Goal: Check status: Check status

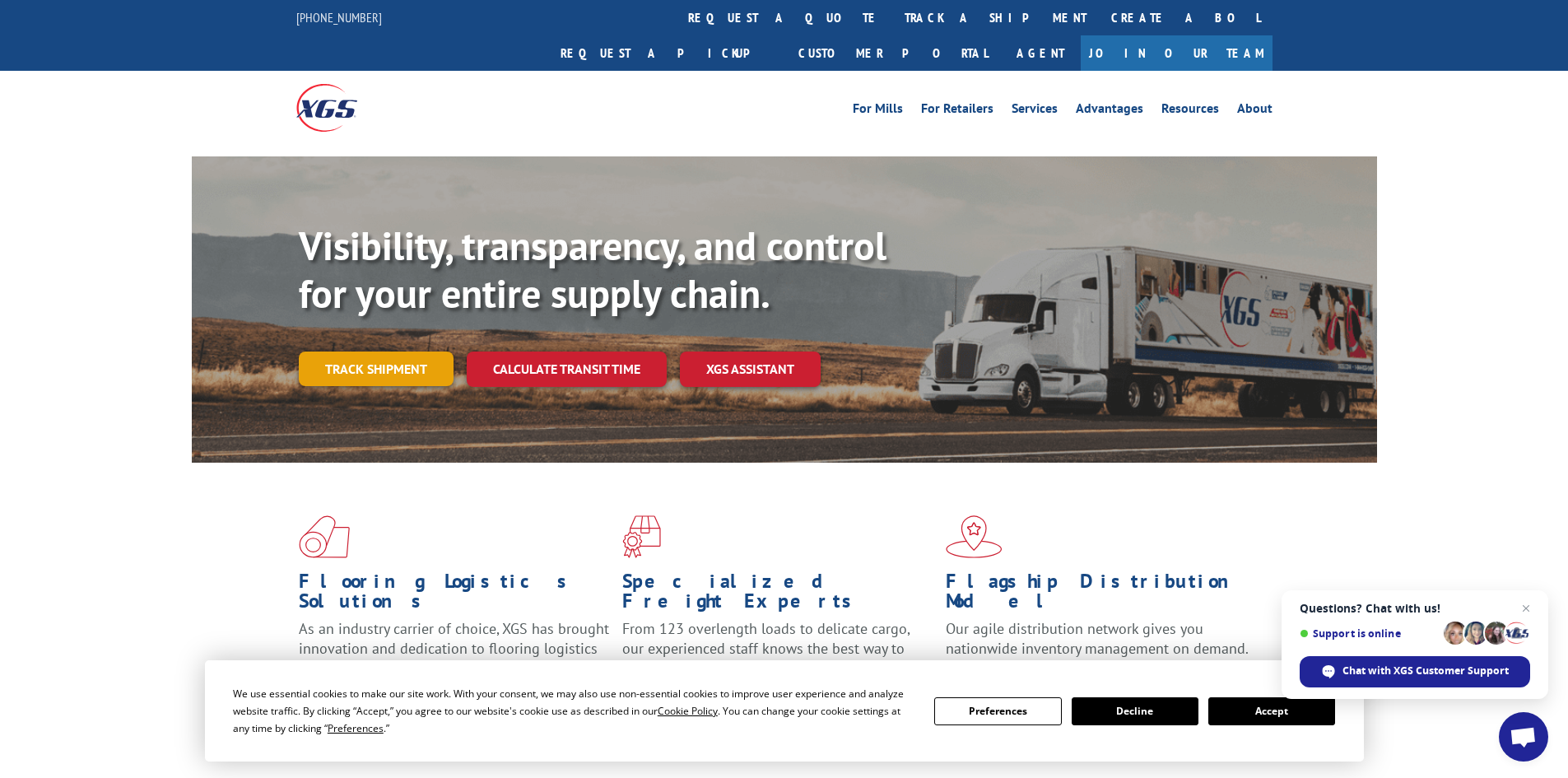
click at [370, 352] on link "Track shipment" at bounding box center [375, 369] width 155 height 35
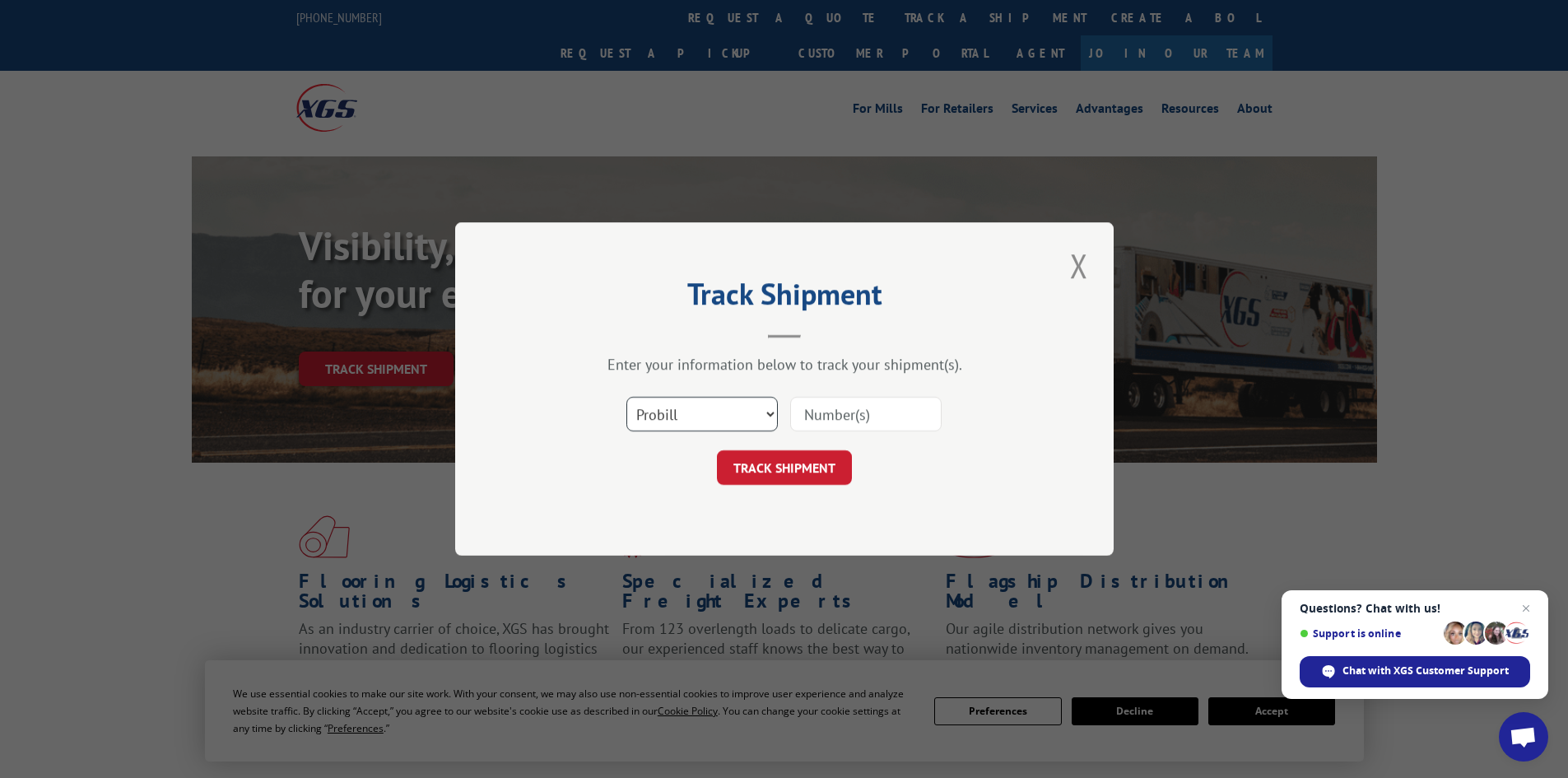
click at [762, 410] on select "Select category... Probill BOL PO" at bounding box center [701, 414] width 151 height 35
select select "po"
click at [626, 397] on select "Select category... Probill BOL PO" at bounding box center [701, 414] width 151 height 35
click at [815, 414] on input at bounding box center [866, 414] width 151 height 35
paste input "19544968"
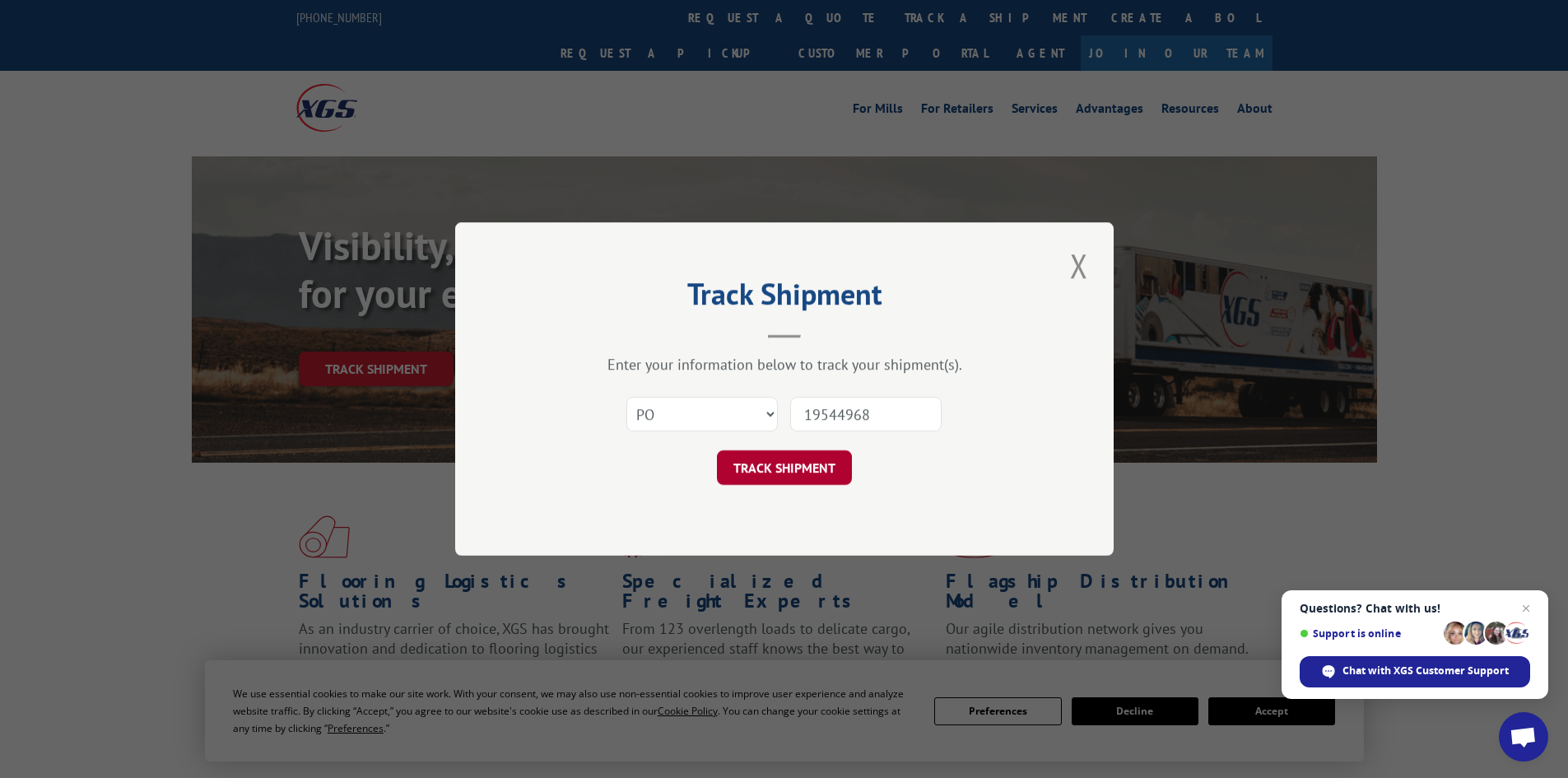
type input "19544968"
click at [791, 469] on button "TRACK SHIPMENT" at bounding box center [784, 468] width 135 height 35
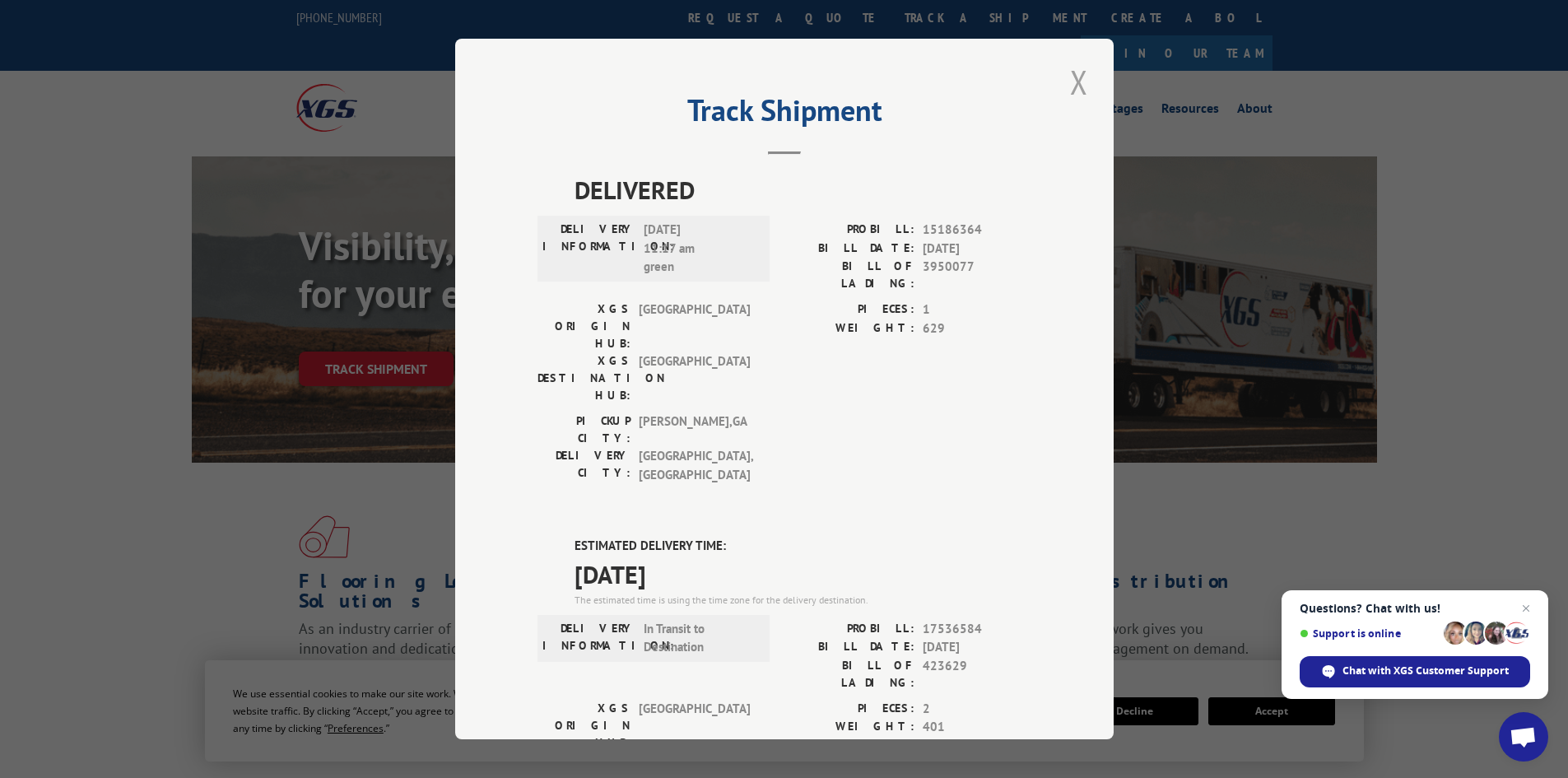
click at [1072, 70] on button "Close modal" at bounding box center [1079, 82] width 28 height 45
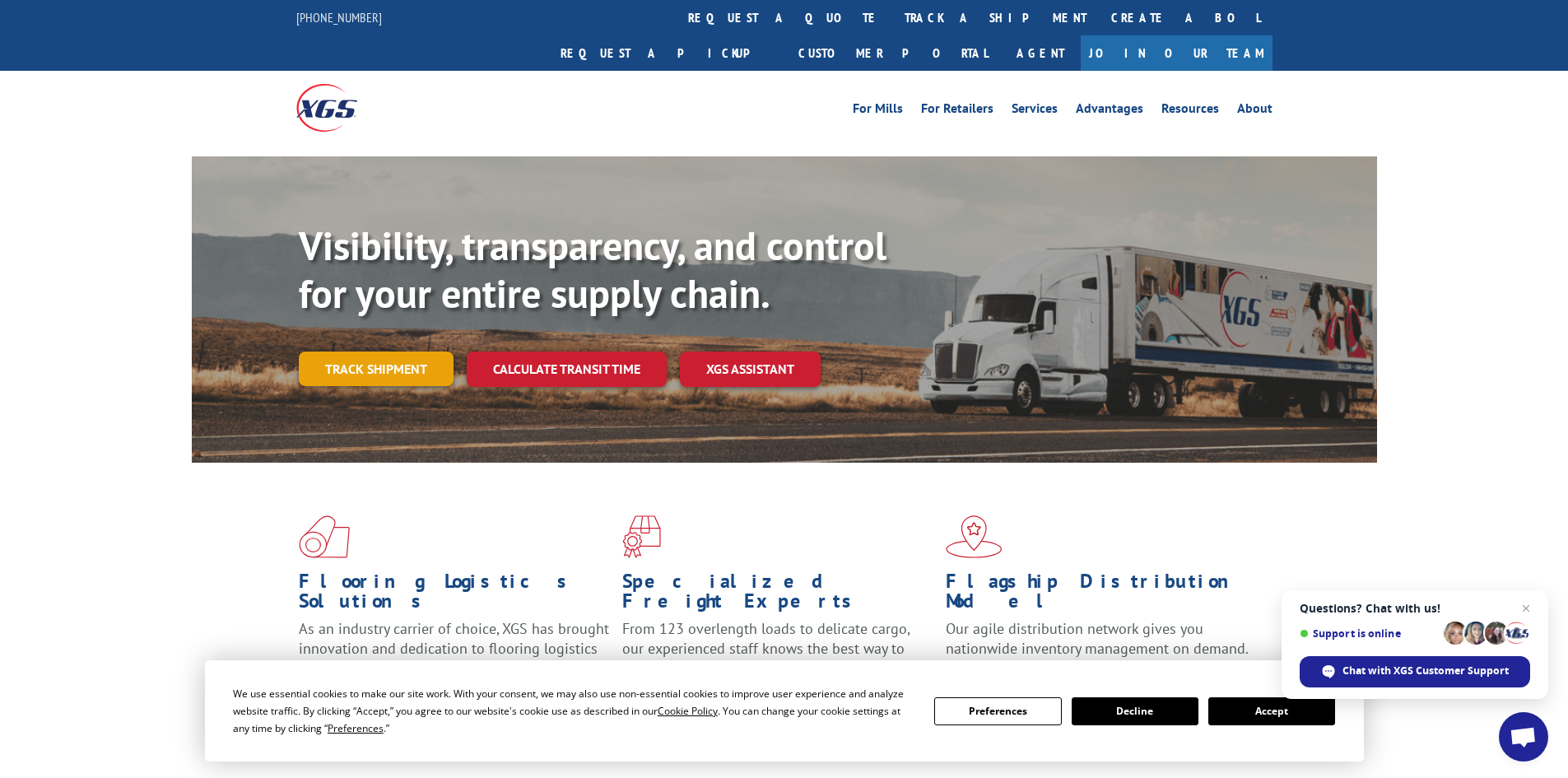
click at [361, 352] on link "Track shipment" at bounding box center [375, 369] width 155 height 35
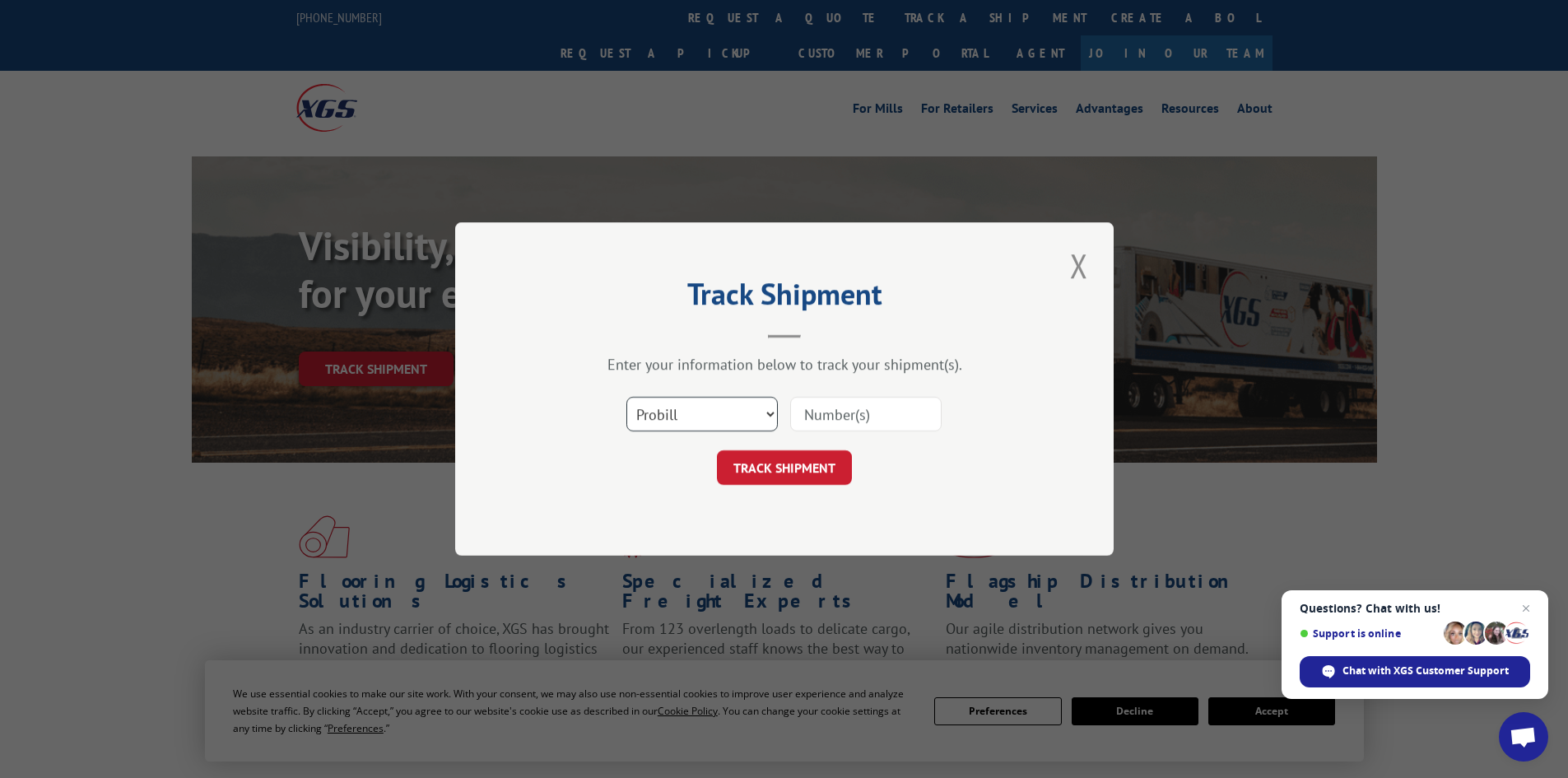
click at [767, 410] on select "Select category... Probill BOL PO" at bounding box center [701, 414] width 151 height 35
select select "po"
click at [626, 397] on select "Select category... Probill BOL PO" at bounding box center [701, 414] width 151 height 35
click at [843, 416] on input at bounding box center [866, 414] width 151 height 35
paste input "19544967"
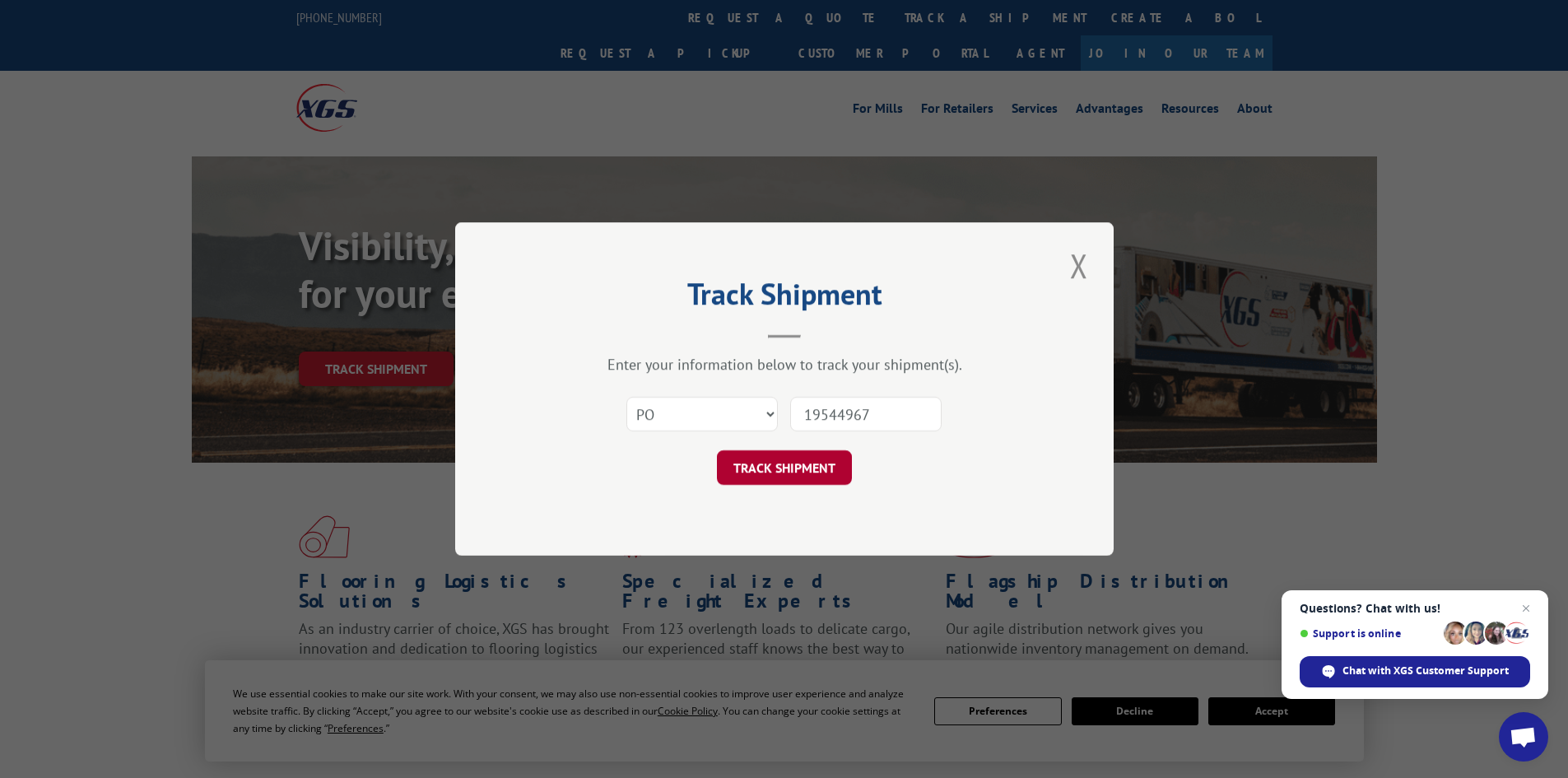
type input "19544967"
click at [776, 468] on button "TRACK SHIPMENT" at bounding box center [784, 468] width 135 height 35
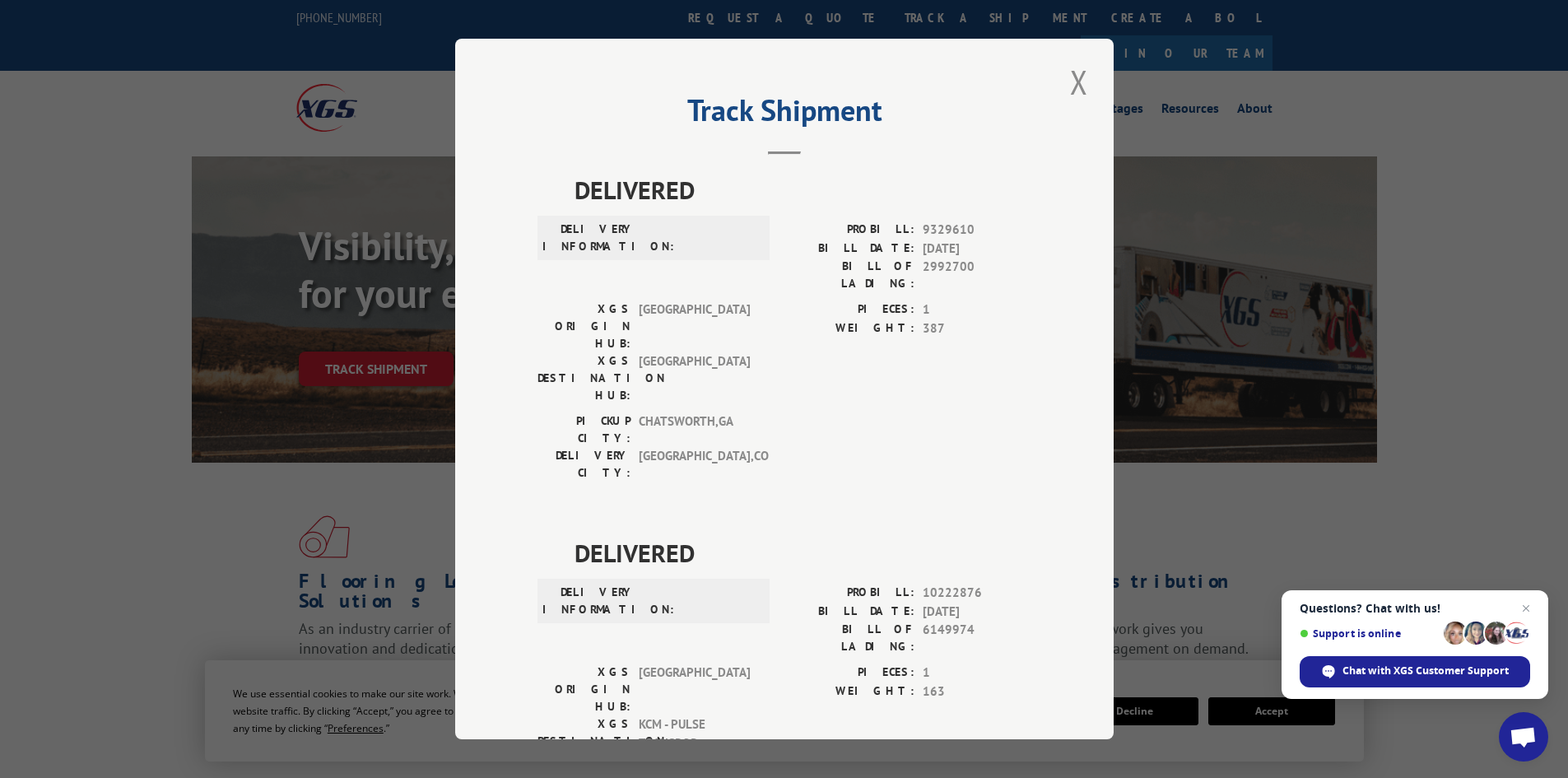
drag, startPoint x: 100, startPoint y: 504, endPoint x: 132, endPoint y: 445, distance: 67.1
click at [100, 503] on div "Track Shipment DELIVERED DELIVERY INFORMATION: PROBILL: 9329610 BILL DATE: [DAT…" at bounding box center [784, 389] width 1568 height 778
